Goal: Information Seeking & Learning: Learn about a topic

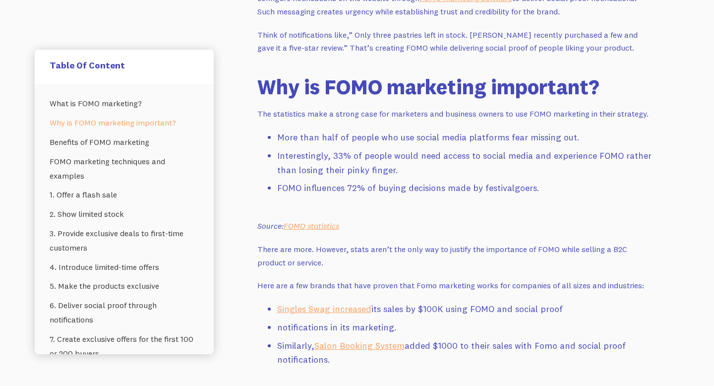
scroll to position [795, 0]
click at [151, 199] on link "1. Offer a flash sale" at bounding box center [124, 194] width 149 height 19
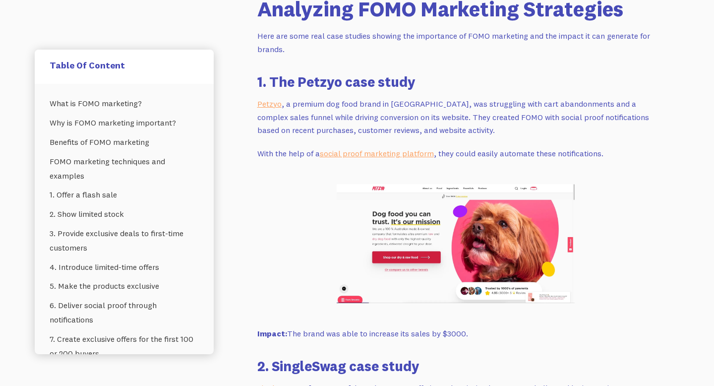
scroll to position [4736, 0]
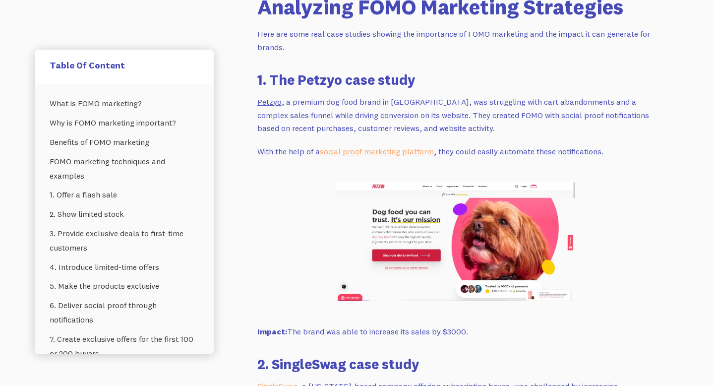
click at [268, 97] on link "Petzyo" at bounding box center [269, 102] width 24 height 10
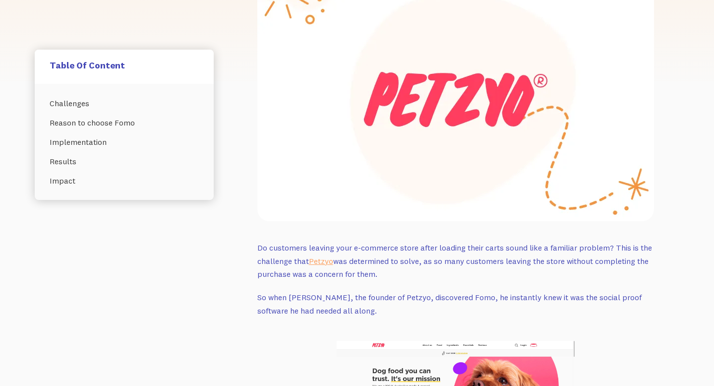
scroll to position [310, 0]
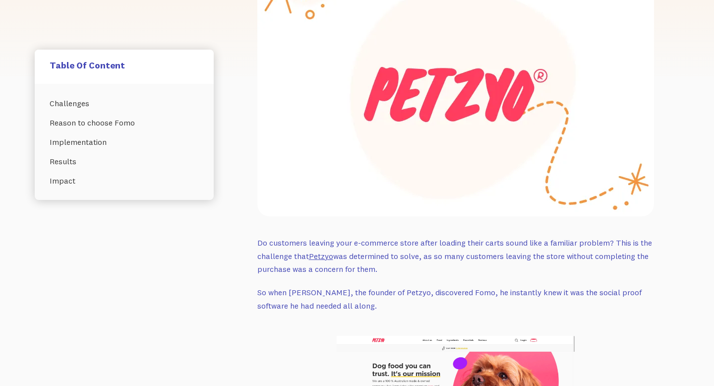
click at [324, 256] on link "Petzyo" at bounding box center [321, 256] width 24 height 10
